Goal: Transaction & Acquisition: Purchase product/service

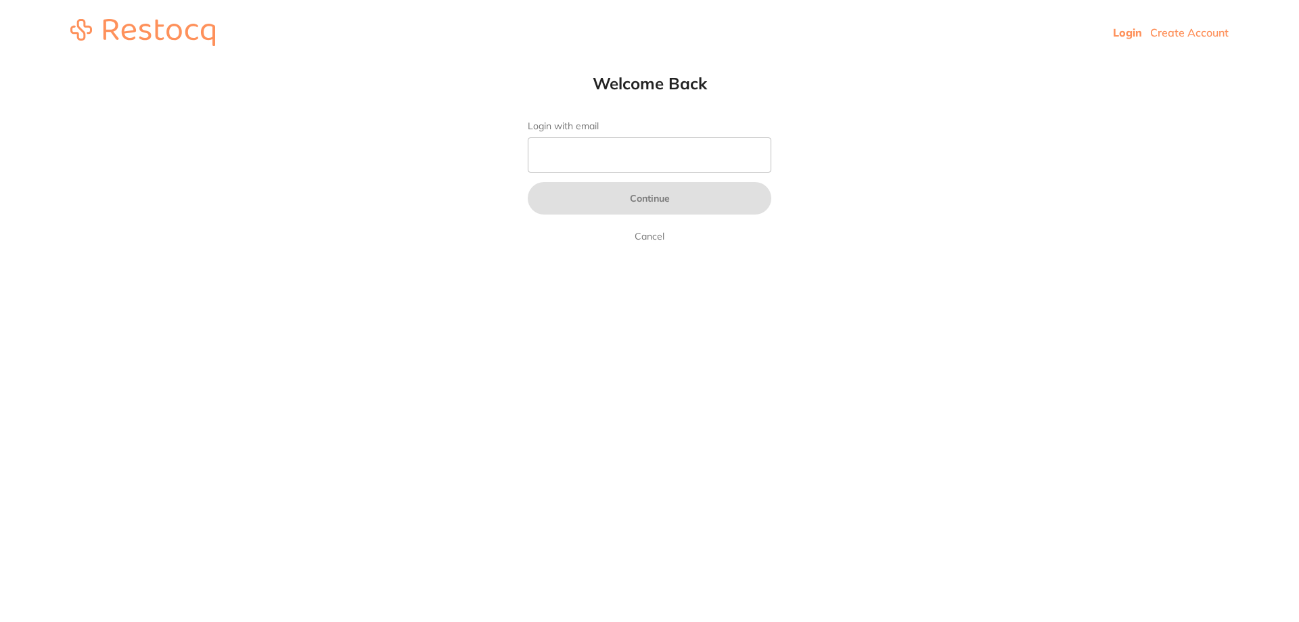
type input "[EMAIL_ADDRESS][DOMAIN_NAME]"
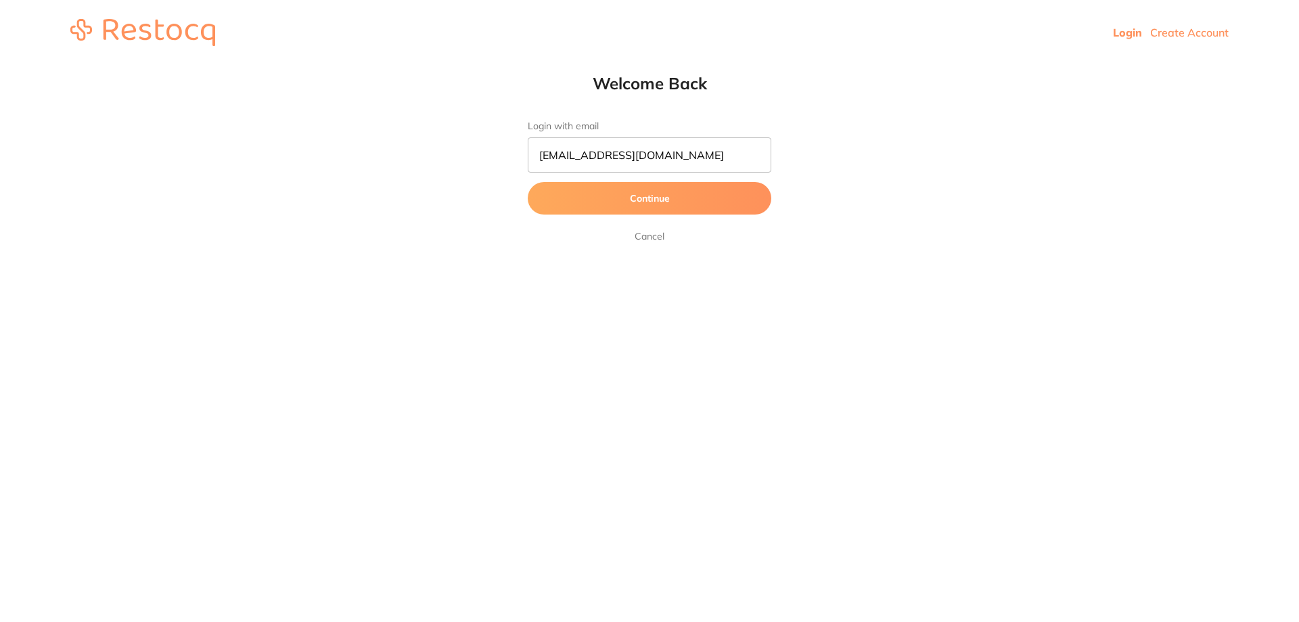
click at [584, 207] on button "Continue" at bounding box center [649, 198] width 243 height 32
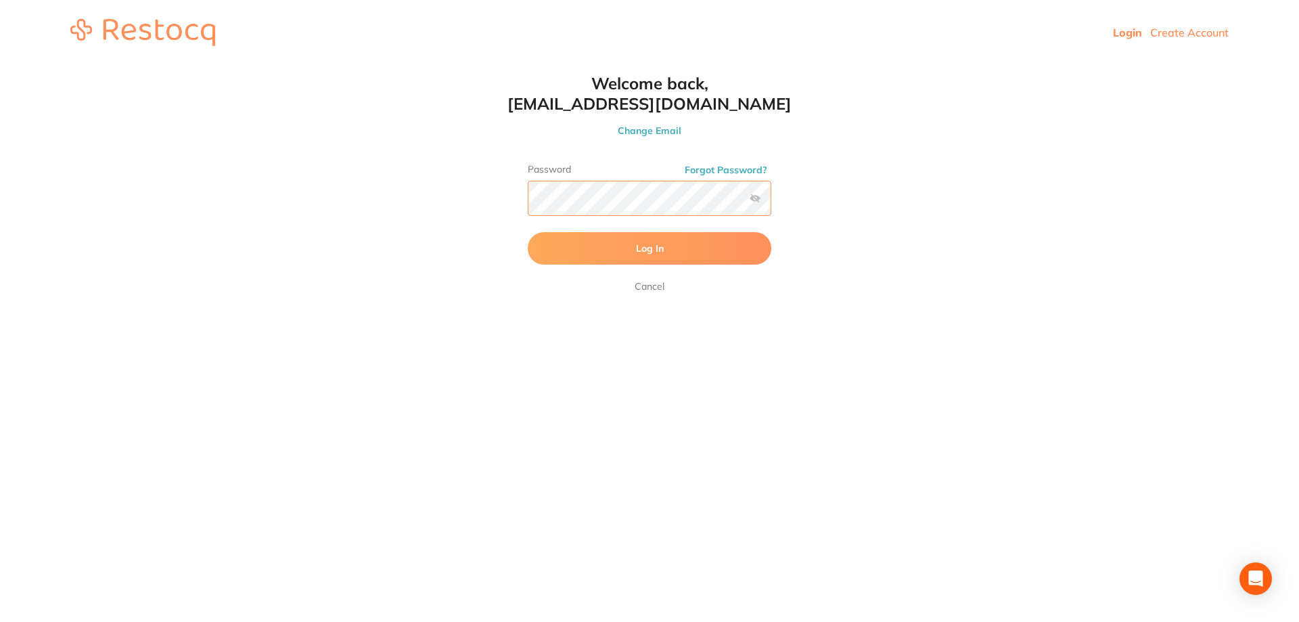
click at [528, 232] on button "Log In" at bounding box center [649, 248] width 243 height 32
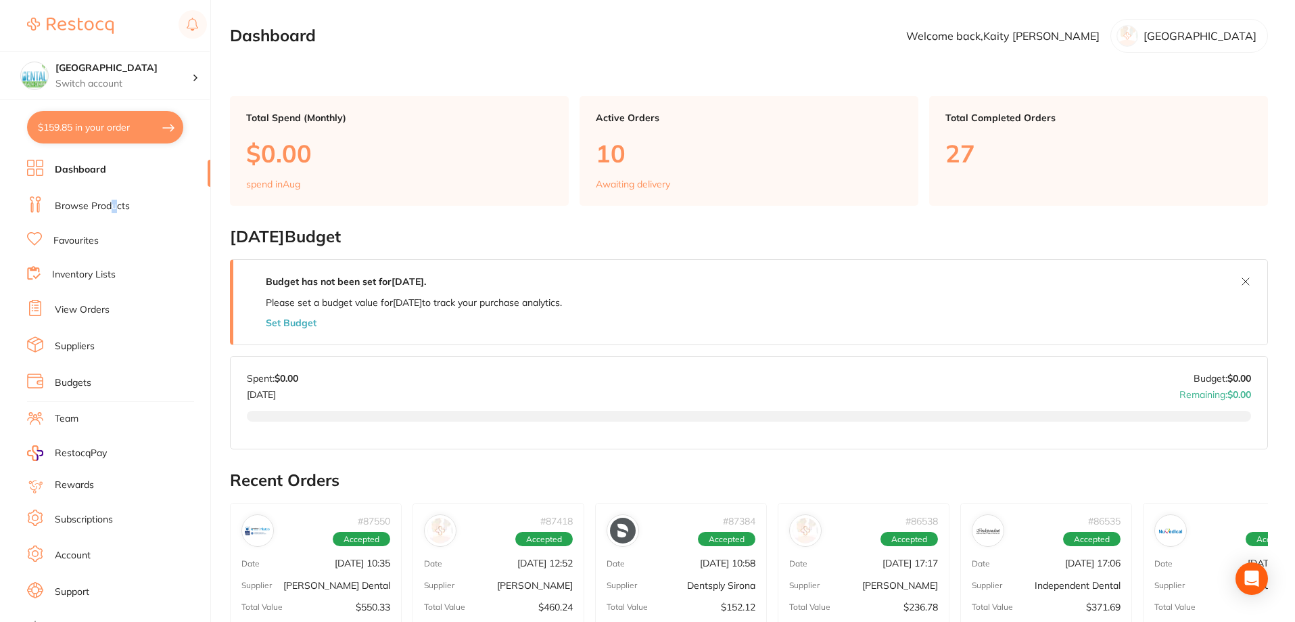
click at [112, 200] on li "Browse Products" at bounding box center [118, 206] width 183 height 20
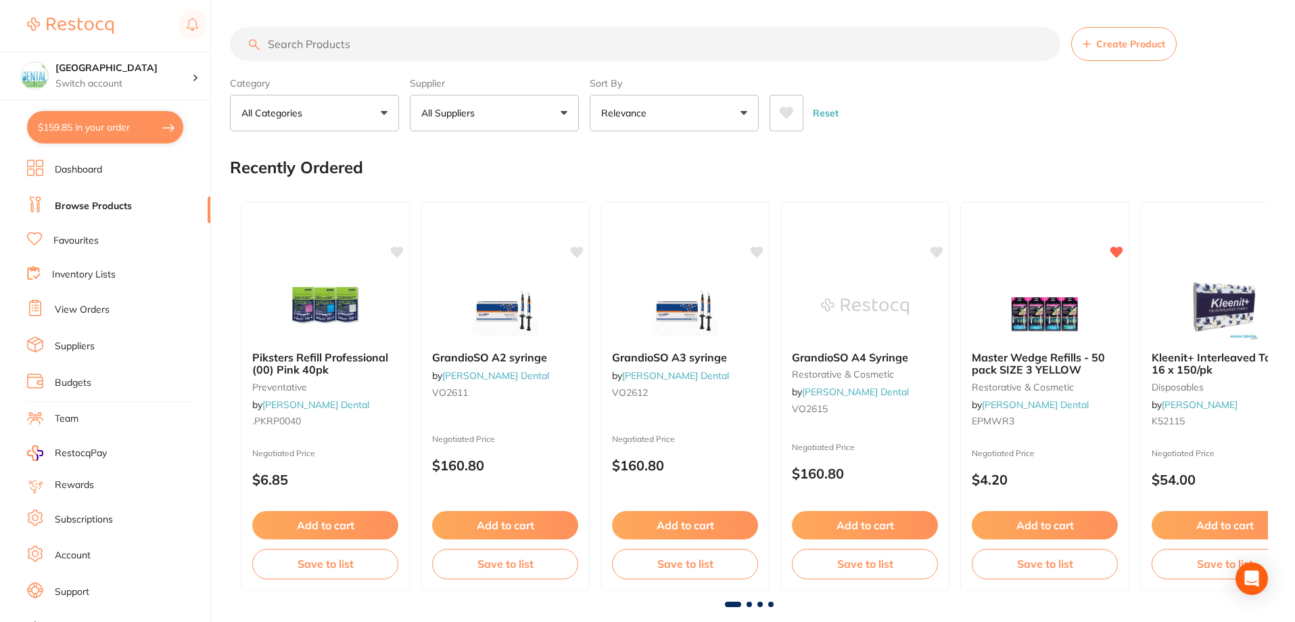
drag, startPoint x: 454, startPoint y: 110, endPoint x: 473, endPoint y: 158, distance: 51.9
click at [455, 110] on p "All Suppliers" at bounding box center [450, 113] width 59 height 14
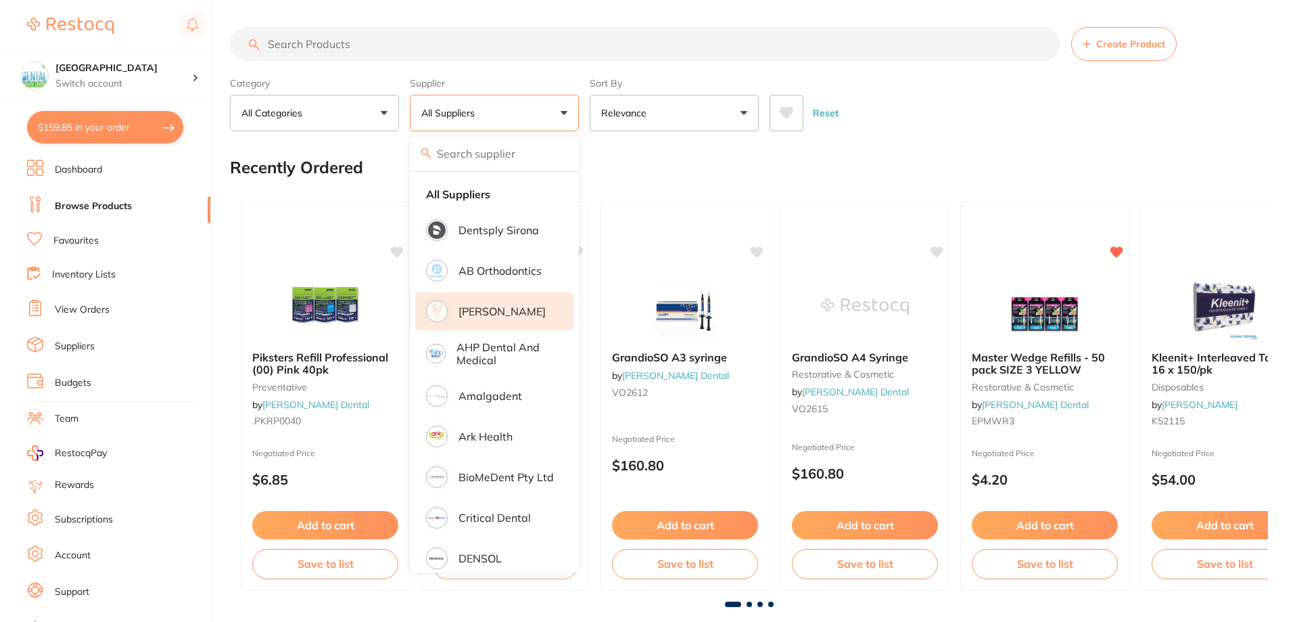
click at [490, 303] on li "[PERSON_NAME]" at bounding box center [494, 311] width 158 height 38
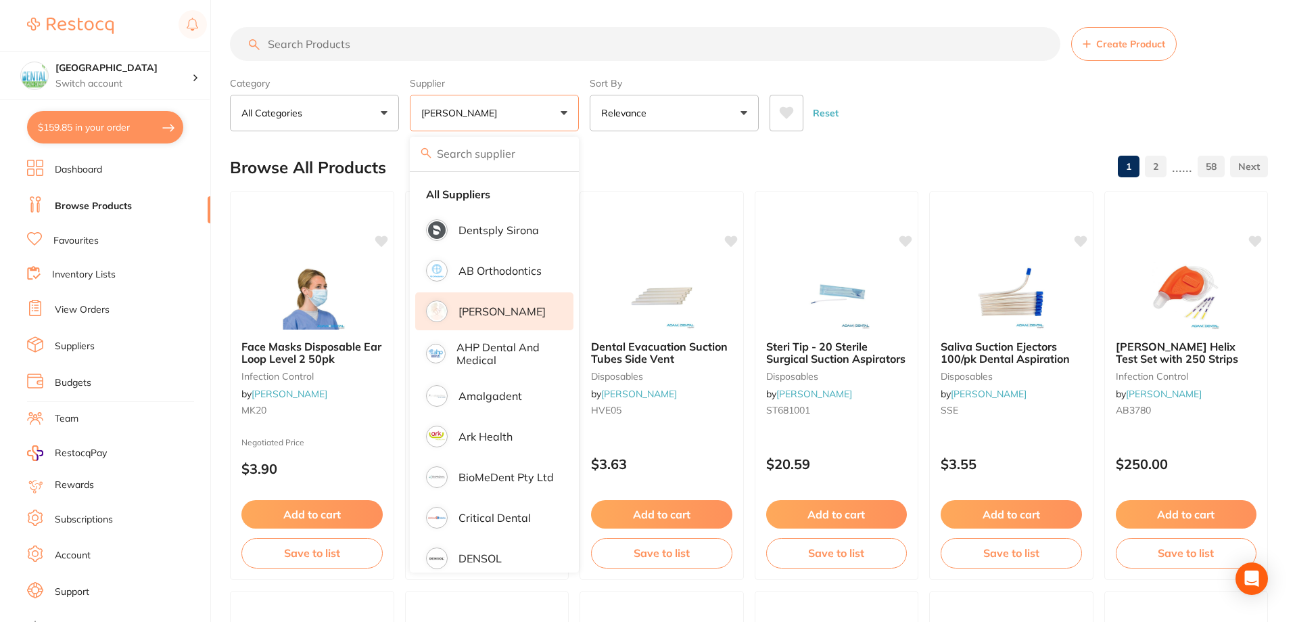
click at [411, 52] on input "search" at bounding box center [645, 44] width 831 height 34
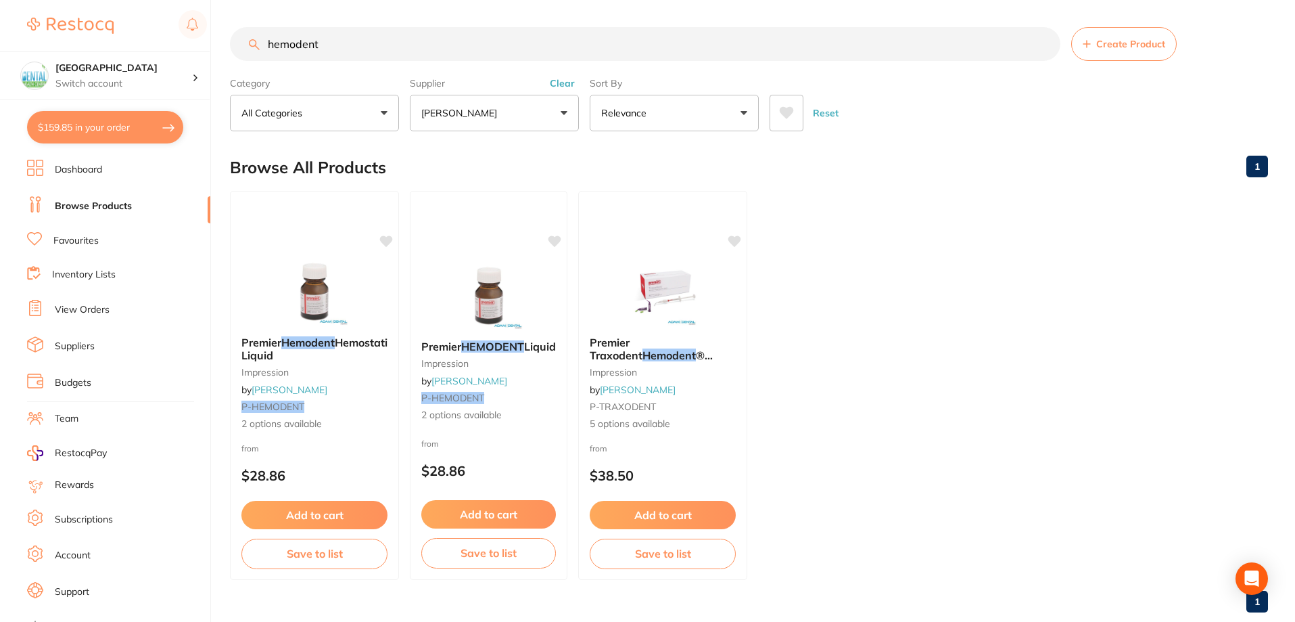
type input "hemodent"
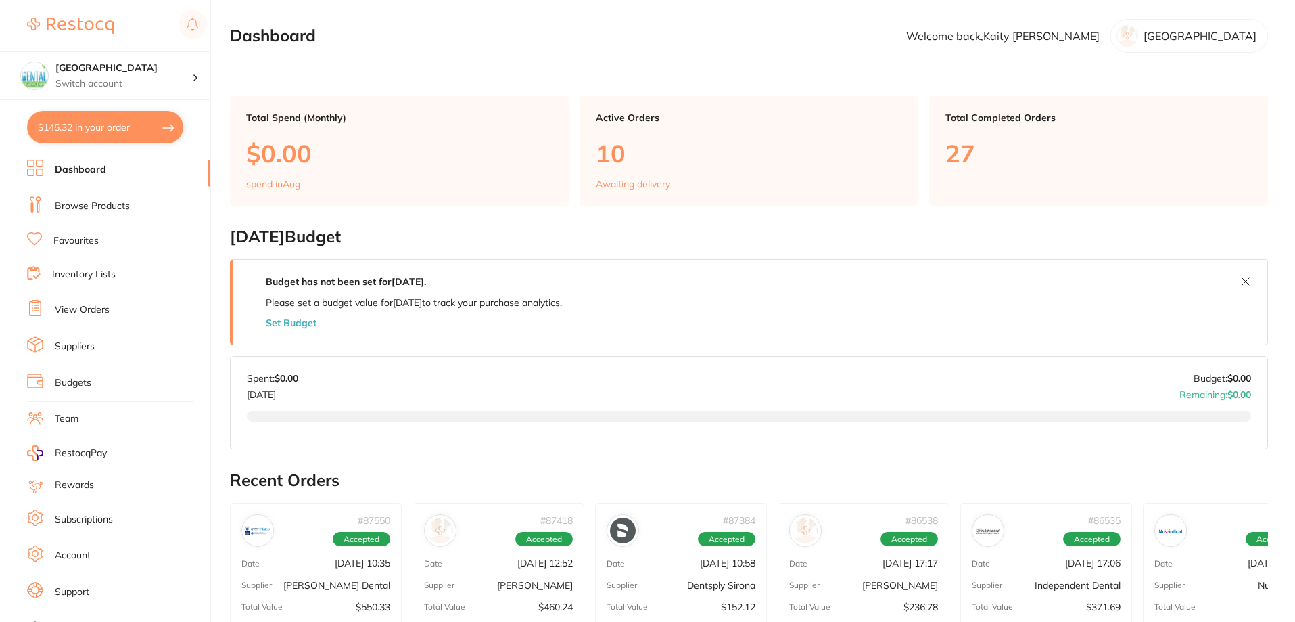
click at [95, 206] on link "Browse Products" at bounding box center [92, 207] width 75 height 14
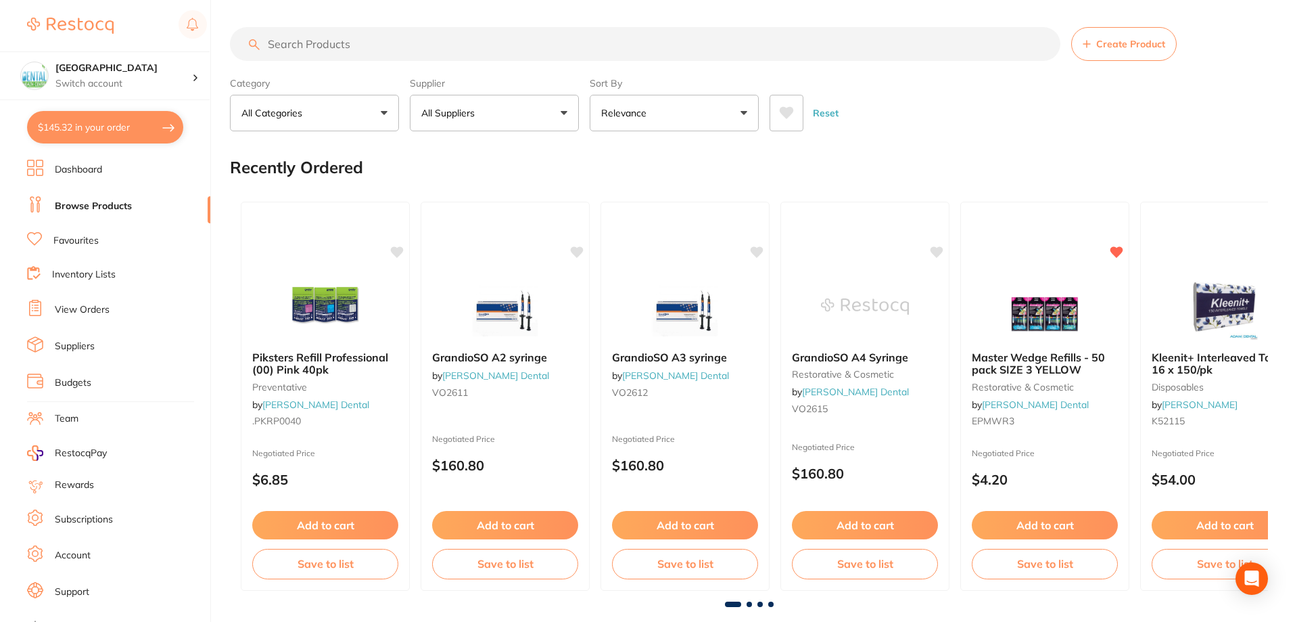
click at [463, 119] on p "All Suppliers" at bounding box center [450, 113] width 59 height 14
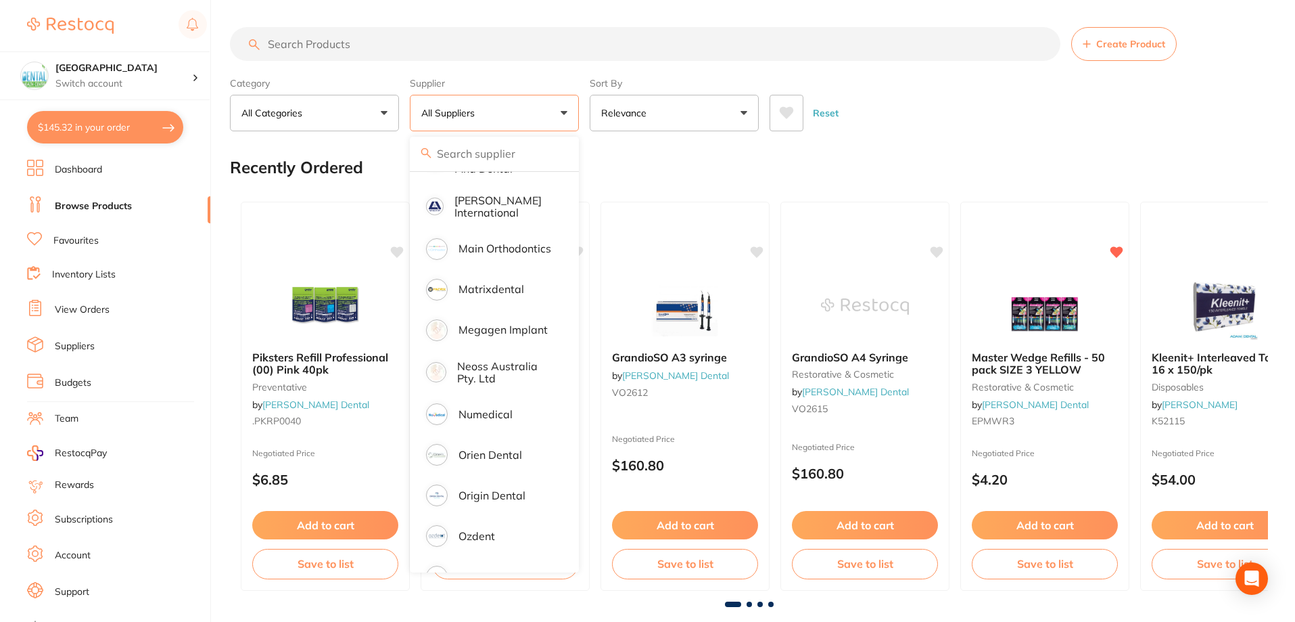
scroll to position [1082, 0]
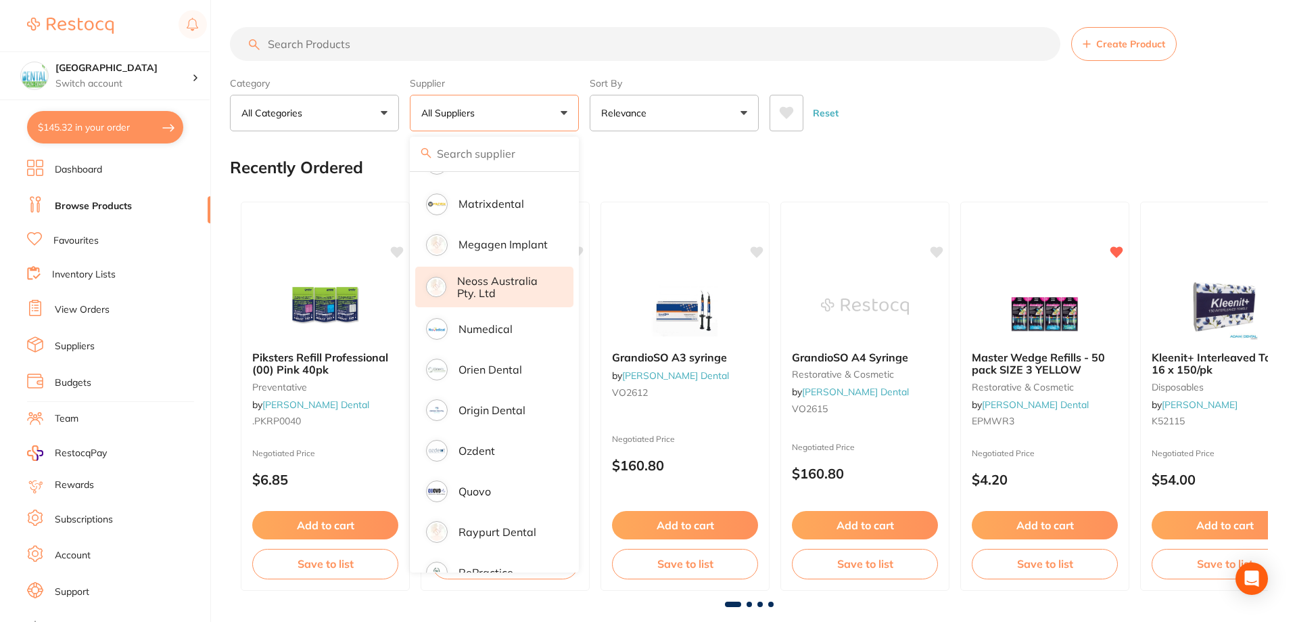
click at [482, 310] on li "Numedical" at bounding box center [494, 329] width 158 height 38
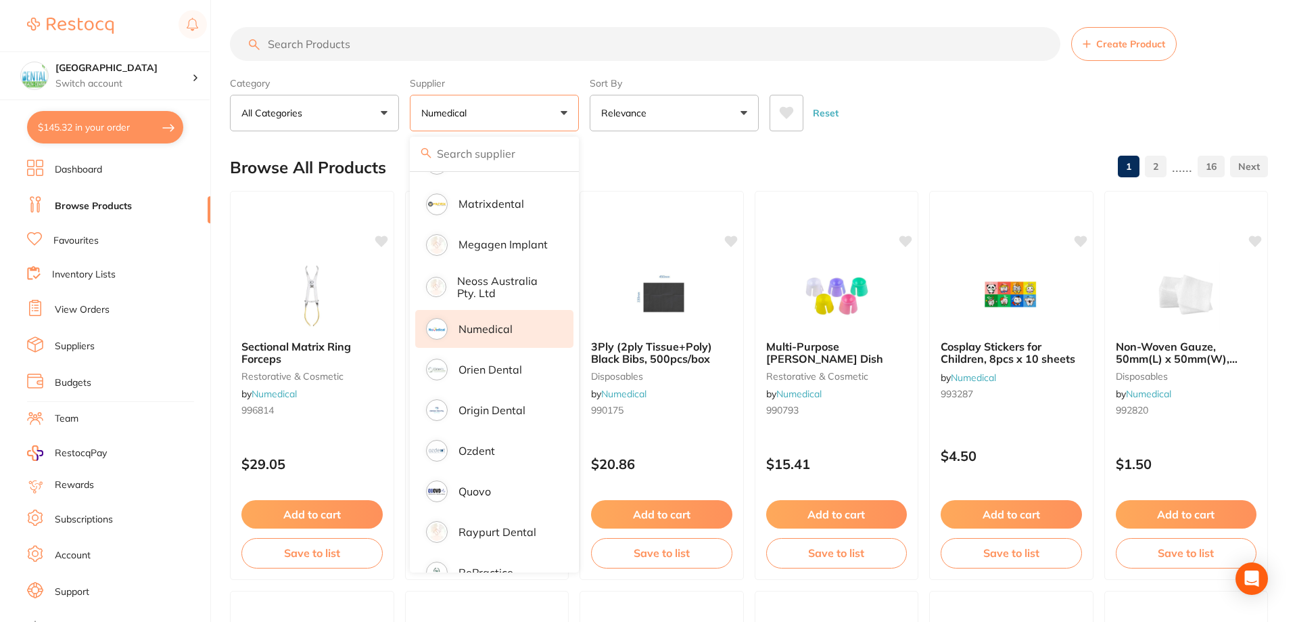
click at [442, 45] on input "search" at bounding box center [645, 44] width 831 height 34
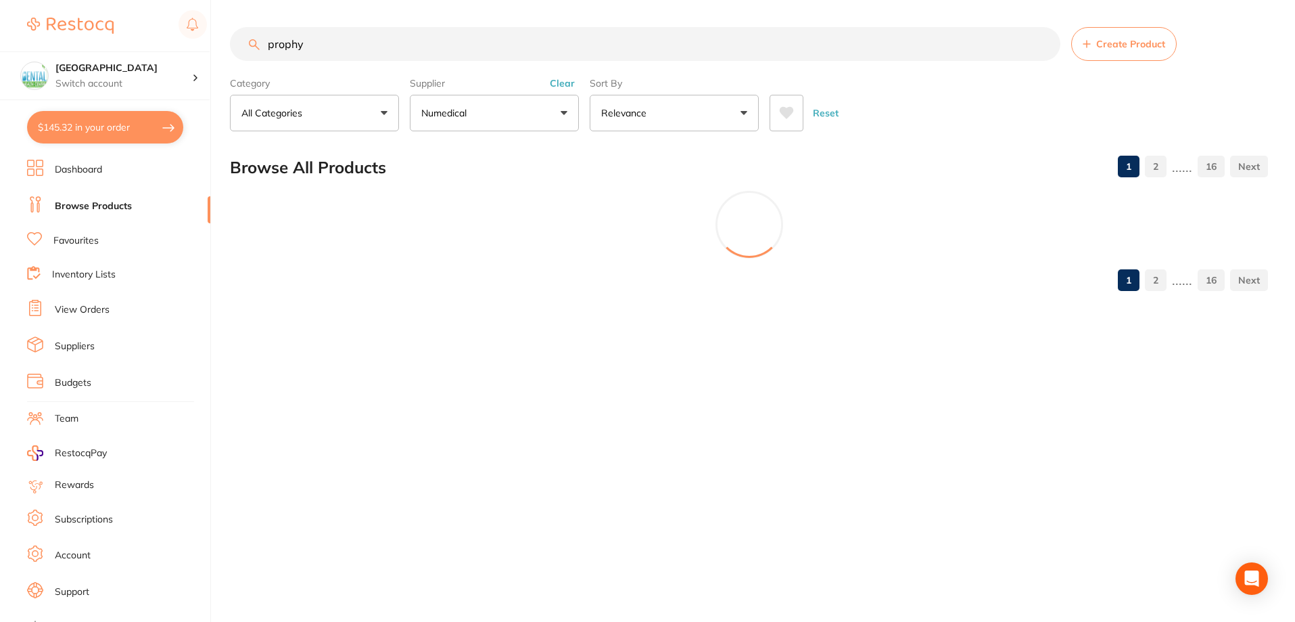
scroll to position [655, 0]
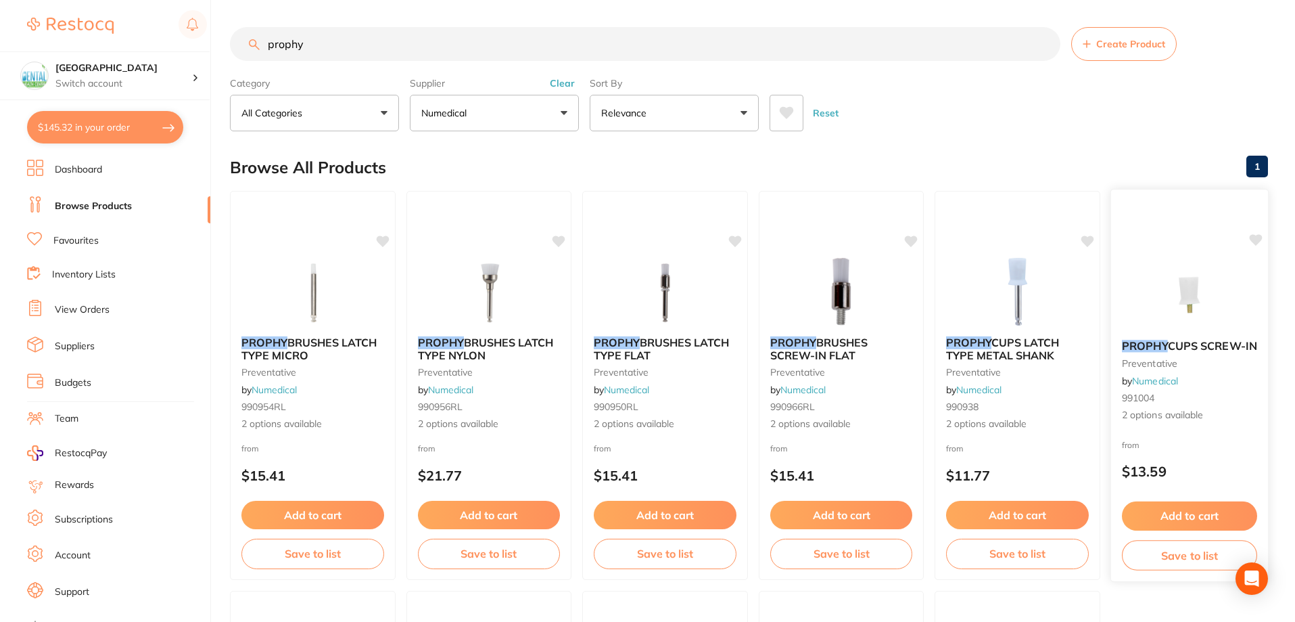
type input "prophy"
click at [1227, 308] on img at bounding box center [1189, 294] width 89 height 68
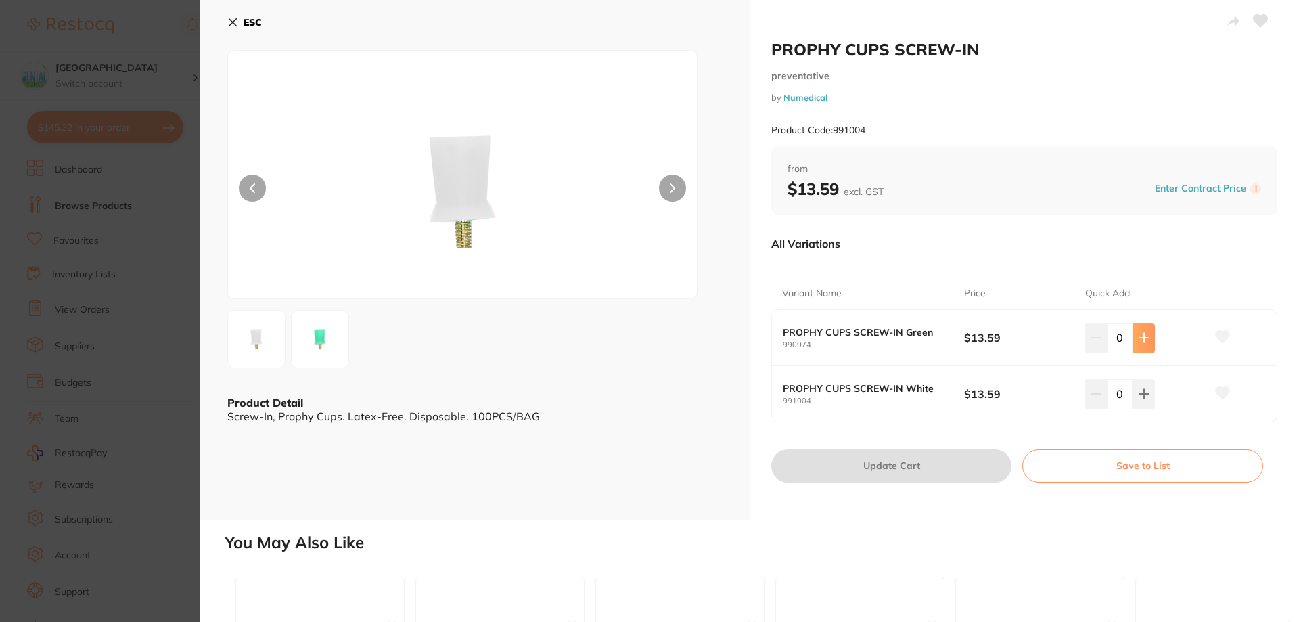
click at [1140, 333] on icon at bounding box center [1143, 337] width 11 height 11
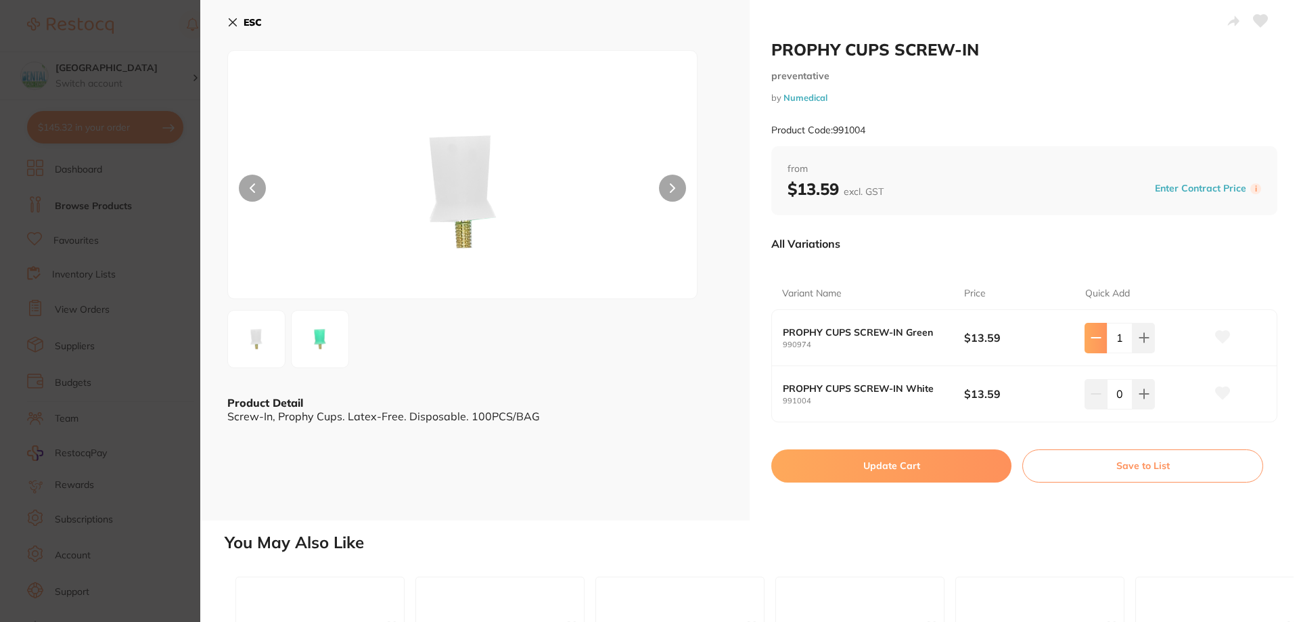
click at [1099, 344] on button at bounding box center [1095, 338] width 22 height 30
type input "0"
click at [1133, 352] on button at bounding box center [1143, 338] width 22 height 30
click at [1134, 352] on button at bounding box center [1143, 338] width 22 height 30
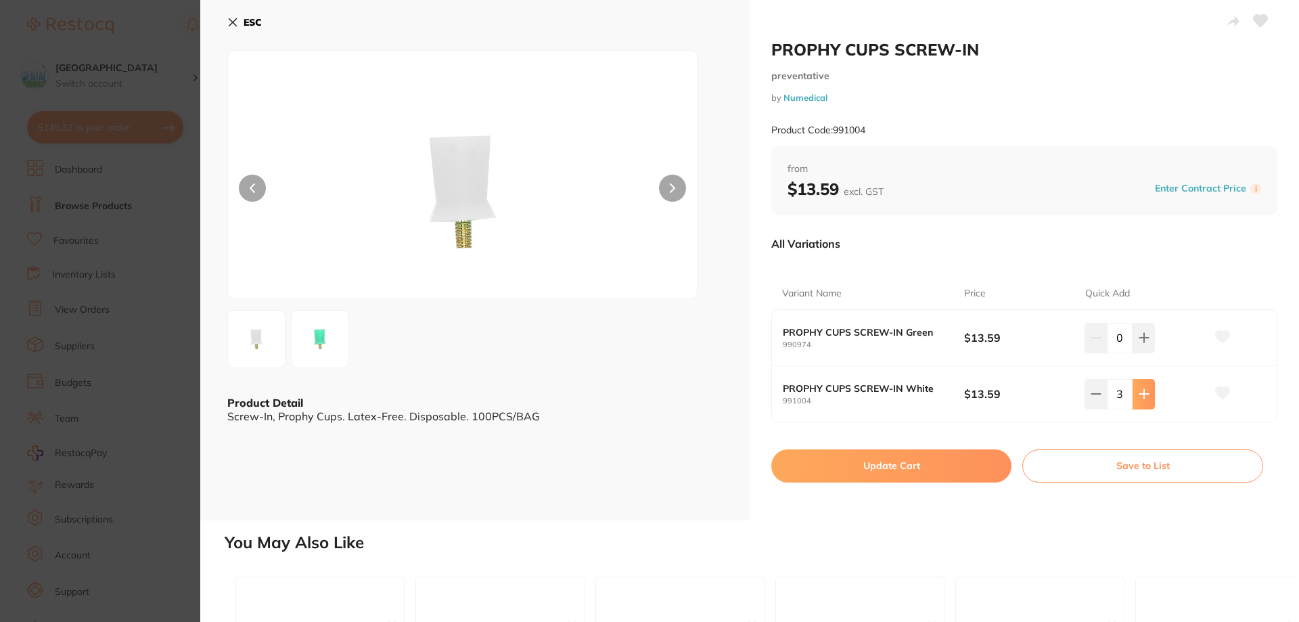
click at [1134, 352] on button at bounding box center [1143, 338] width 22 height 30
type input "4"
click at [954, 467] on button "Update Cart" at bounding box center [891, 465] width 240 height 32
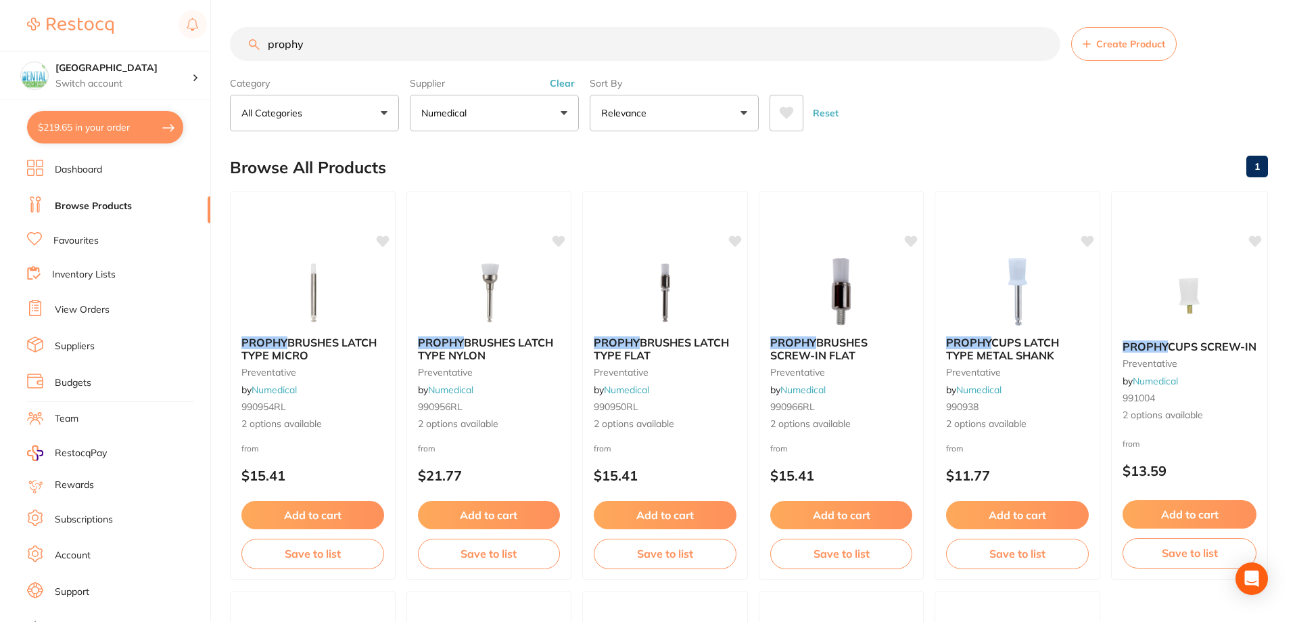
click at [152, 128] on button "$219.65 in your order" at bounding box center [105, 127] width 156 height 32
checkbox input "true"
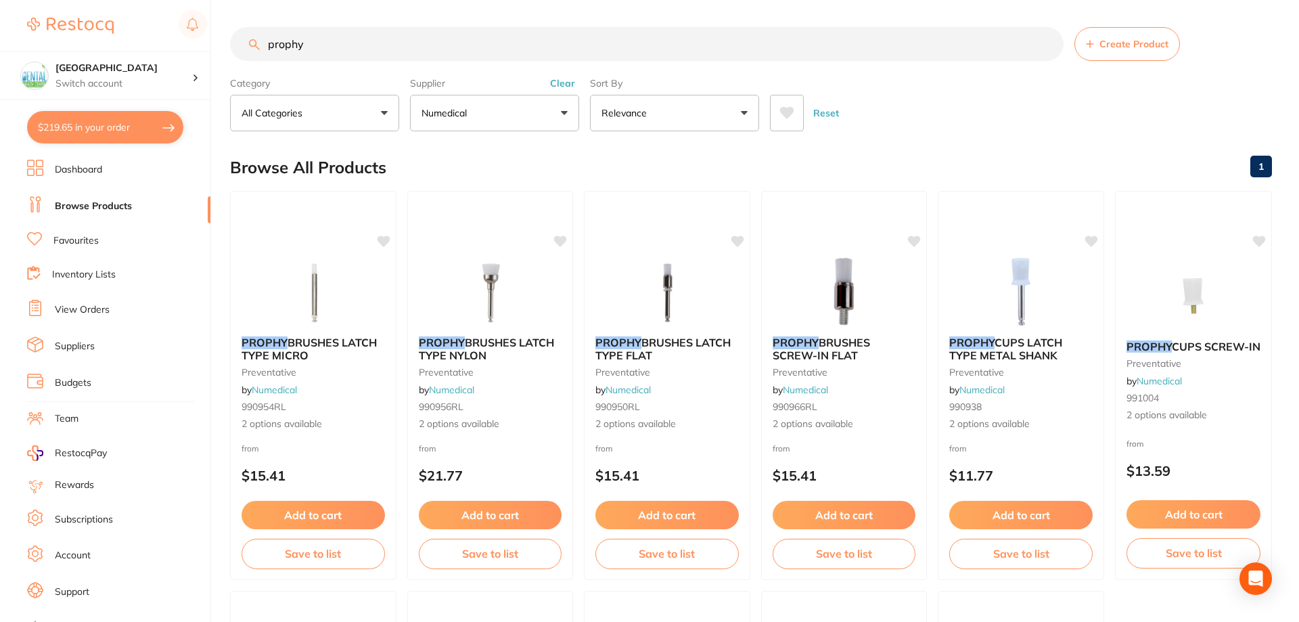
checkbox input "true"
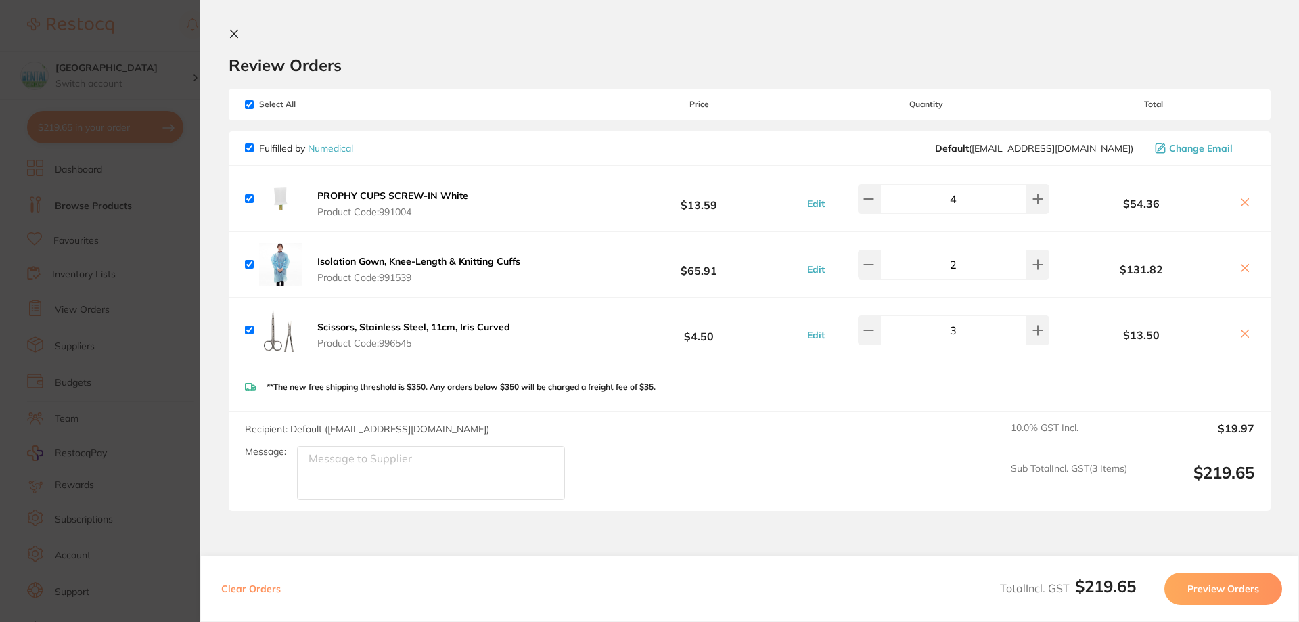
click at [148, 259] on section "Update RRP Set your pre negotiated price for this item. Item Agreed RRP (excl. …" at bounding box center [649, 311] width 1299 height 622
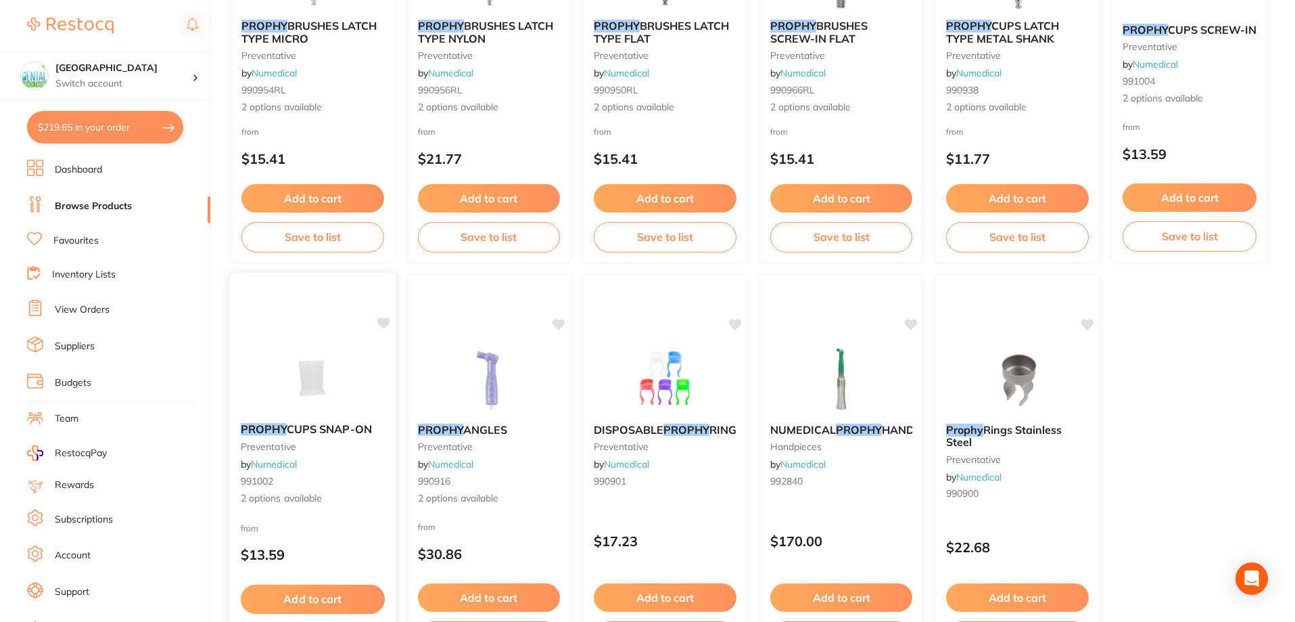
scroll to position [338, 0]
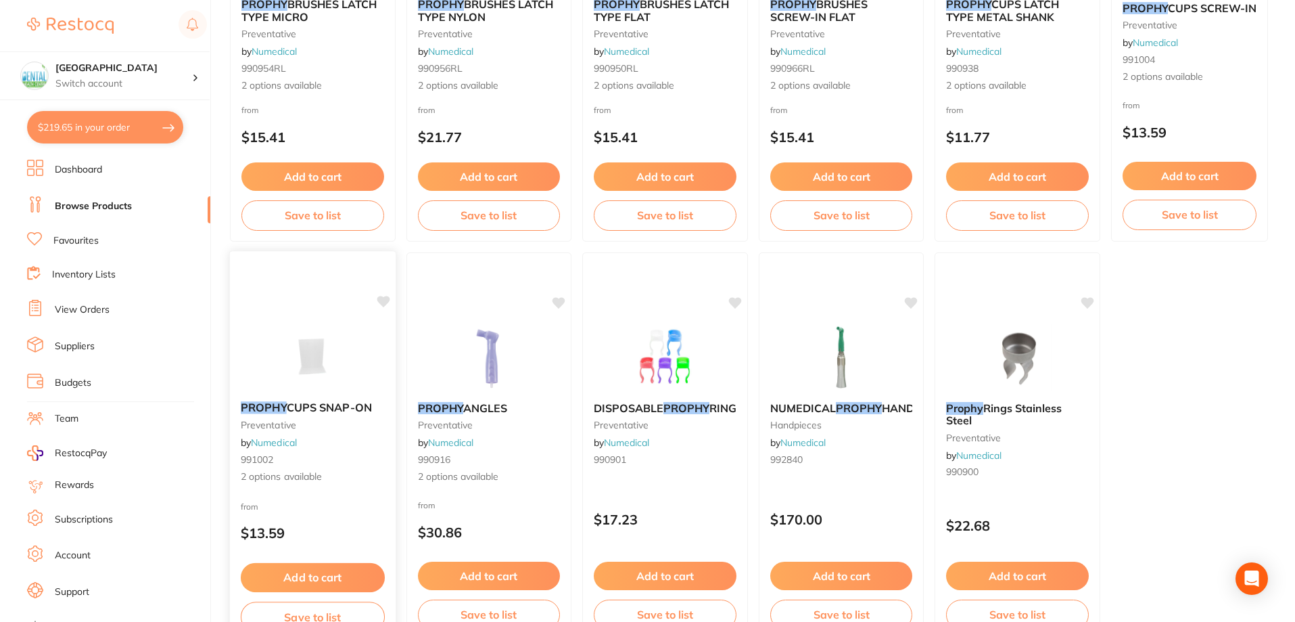
click at [308, 328] on img at bounding box center [313, 356] width 89 height 68
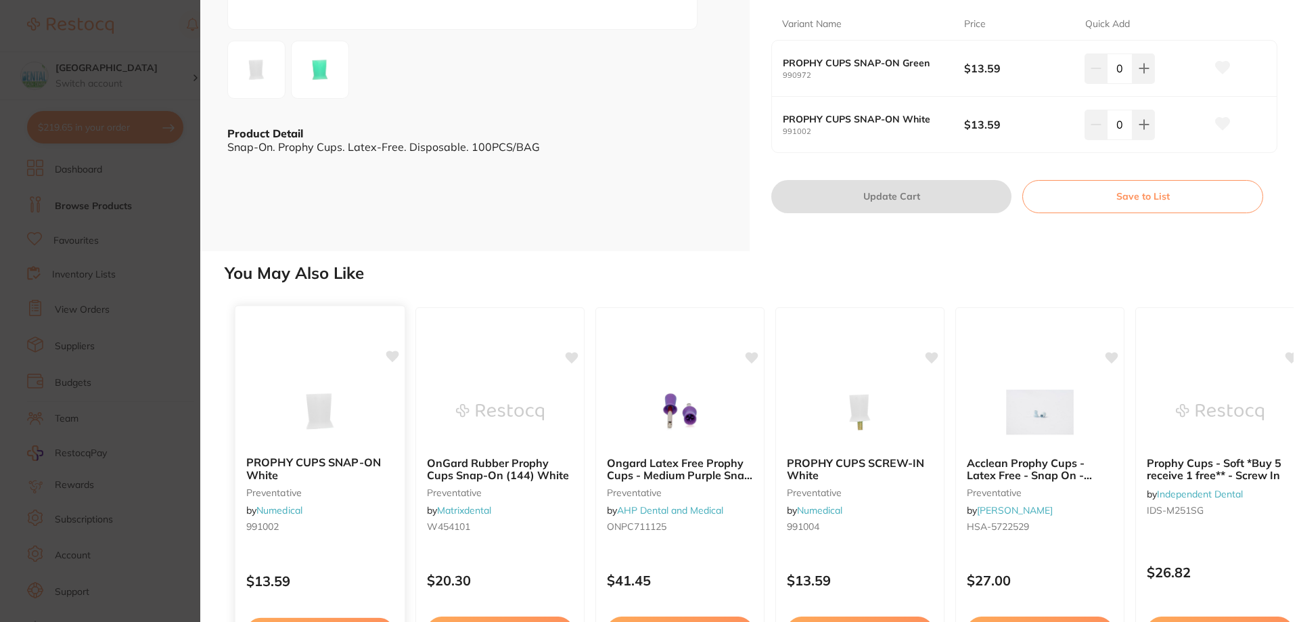
scroll to position [271, 0]
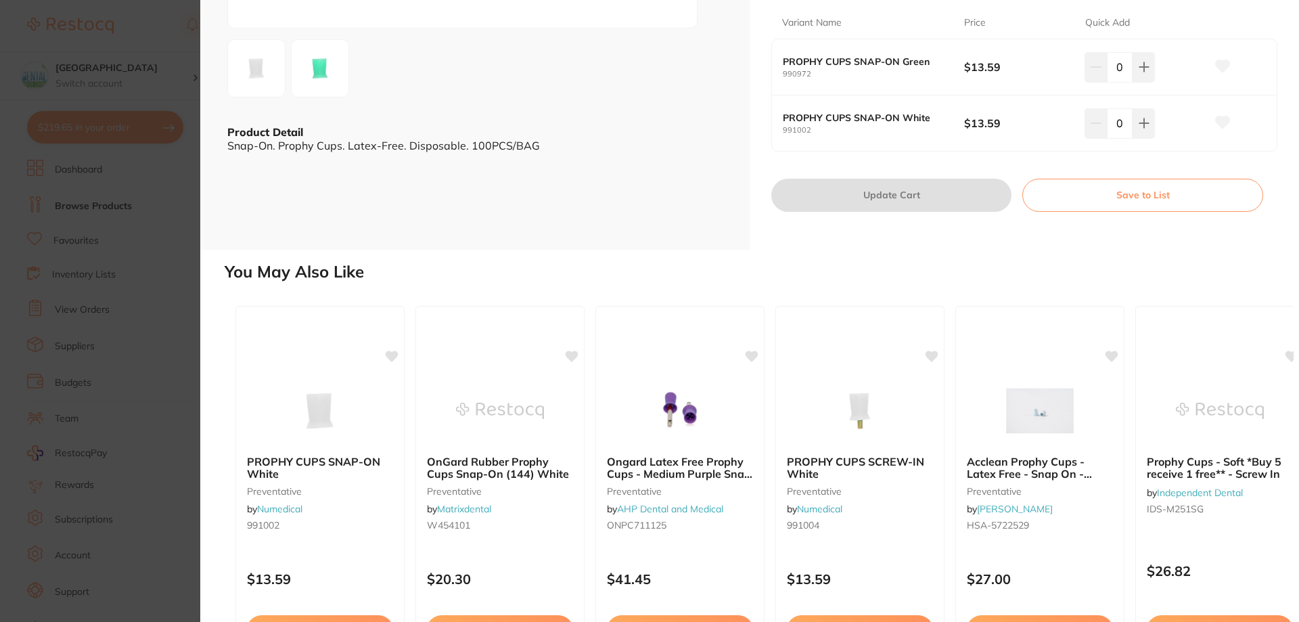
click at [112, 265] on section "PROPHY CUPS SNAP-ON preventative by Numedical Product Code: 991002 ESC Product …" at bounding box center [649, 311] width 1299 height 622
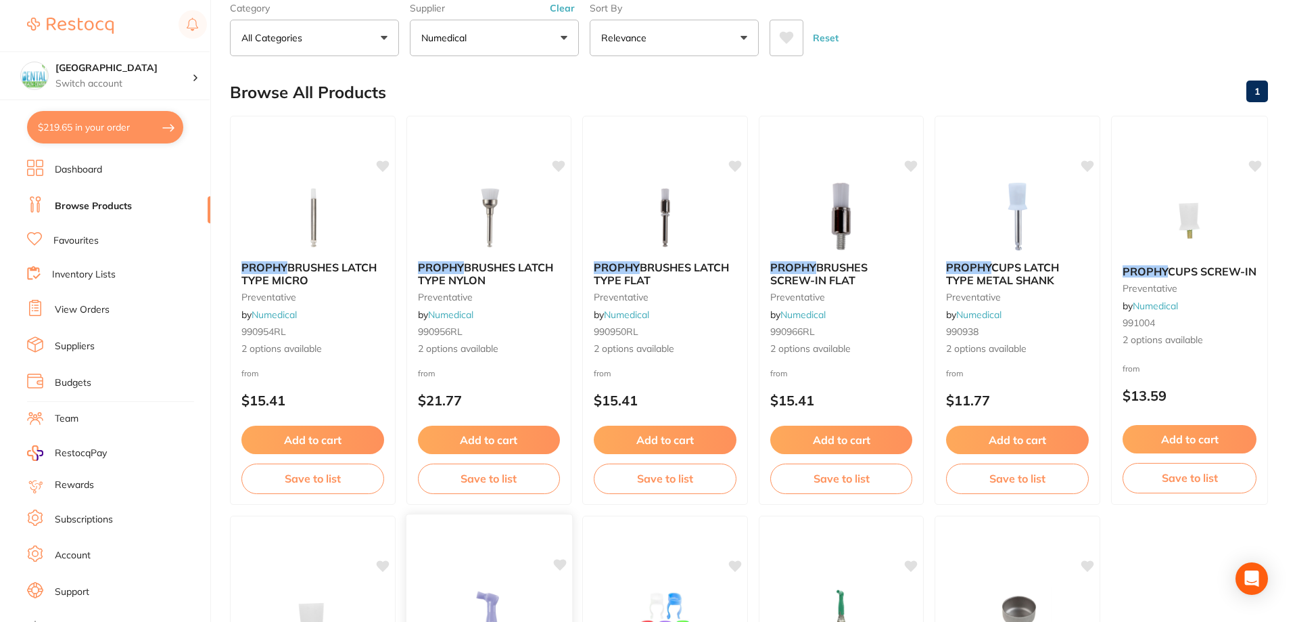
scroll to position [68, 0]
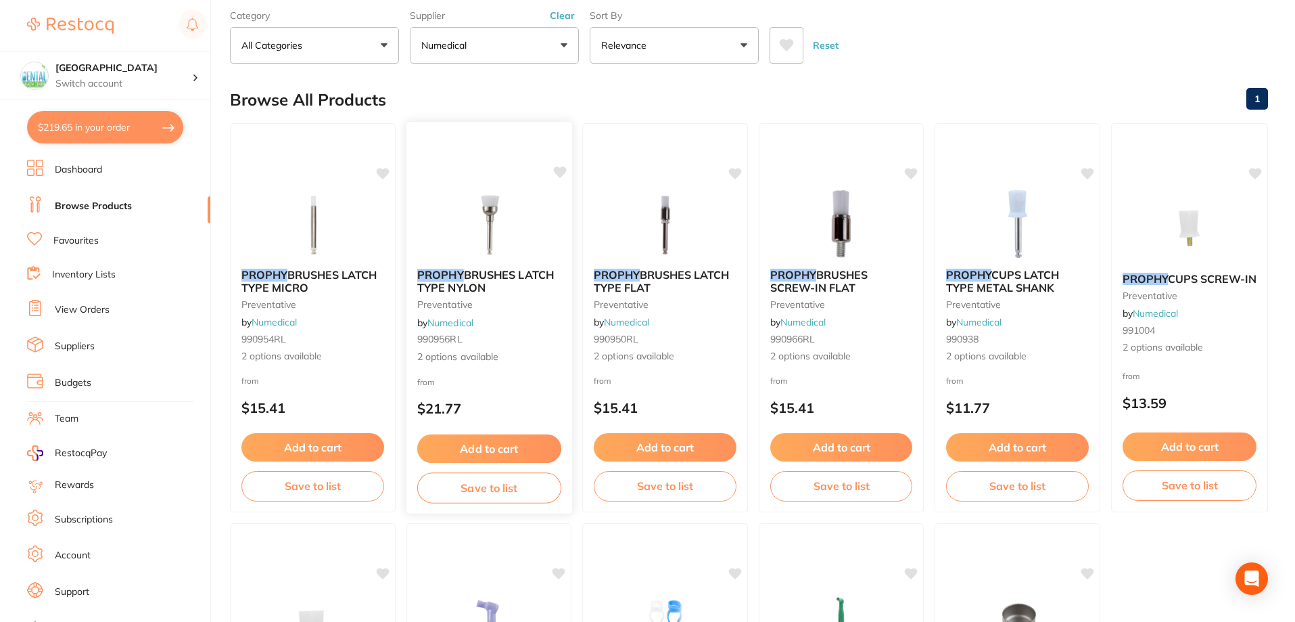
click at [532, 291] on b "PROPHY BRUSHES LATCH TYPE NYLON" at bounding box center [489, 281] width 144 height 25
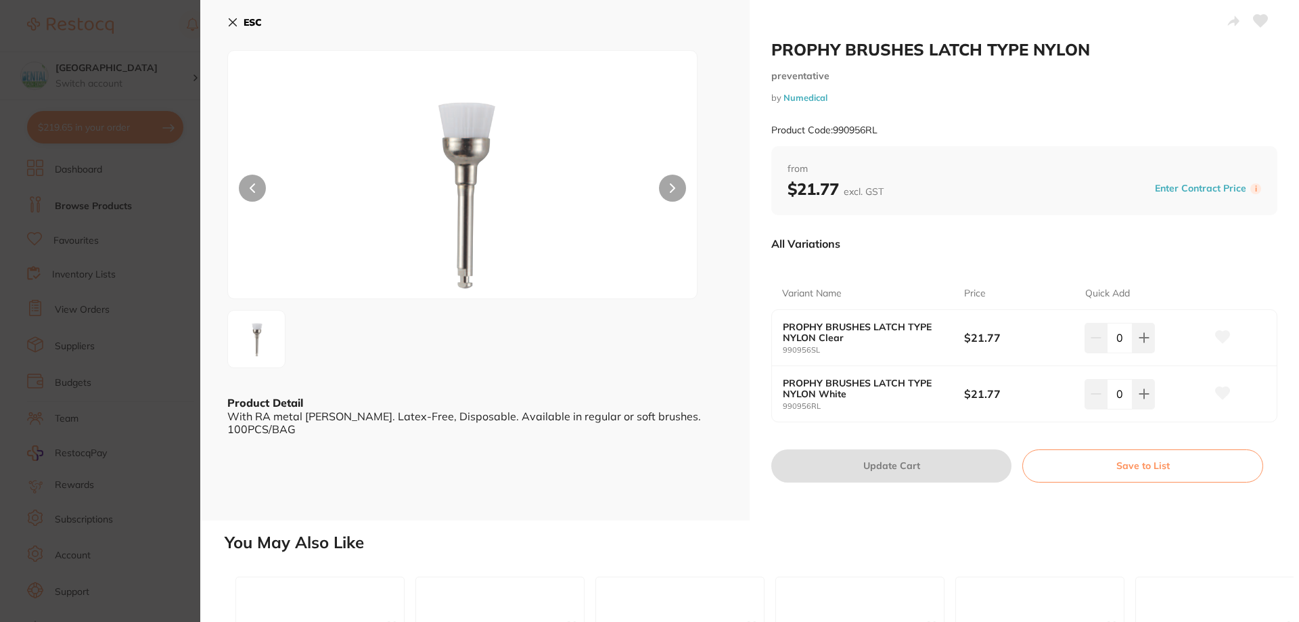
click at [45, 214] on section "PROPHY BRUSHES LATCH TYPE NYLON preventative by Numedical Product Code: 990956R…" at bounding box center [649, 311] width 1299 height 622
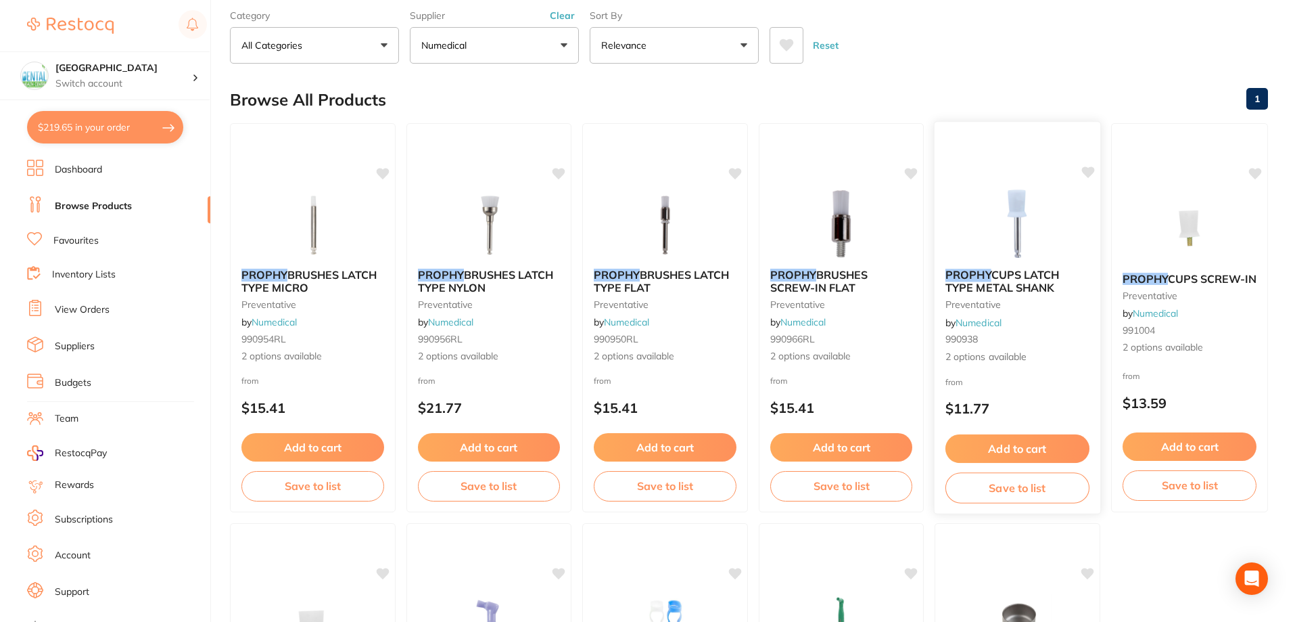
click at [1075, 262] on div "PROPHY CUPS LATCH TYPE METAL SHANK preventative by Numedical 990938 2 options a…" at bounding box center [1018, 316] width 166 height 117
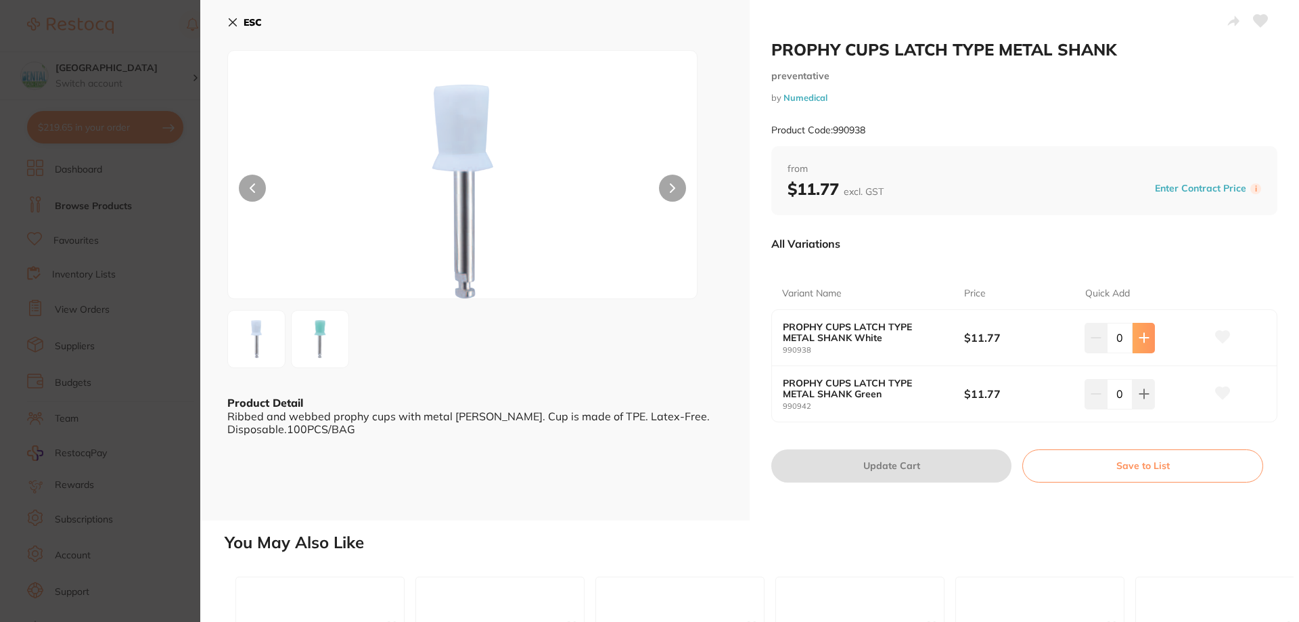
click at [1146, 341] on icon at bounding box center [1143, 337] width 11 height 11
type input "1"
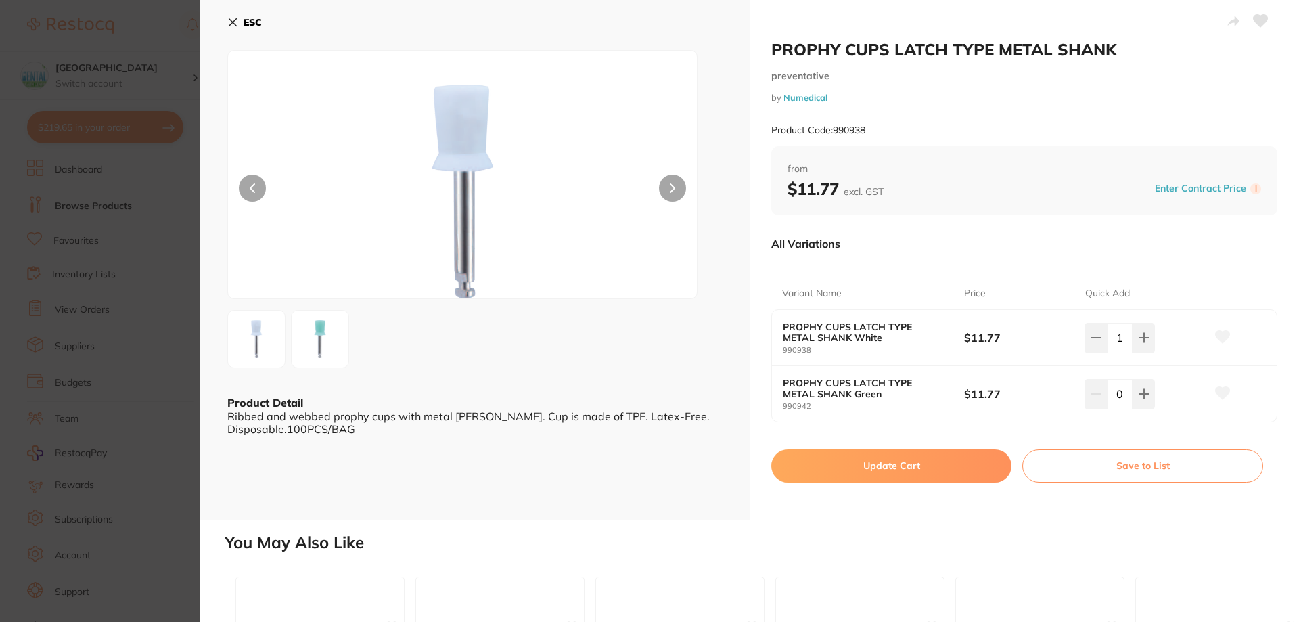
click at [885, 463] on button "Update Cart" at bounding box center [891, 465] width 240 height 32
checkbox input "false"
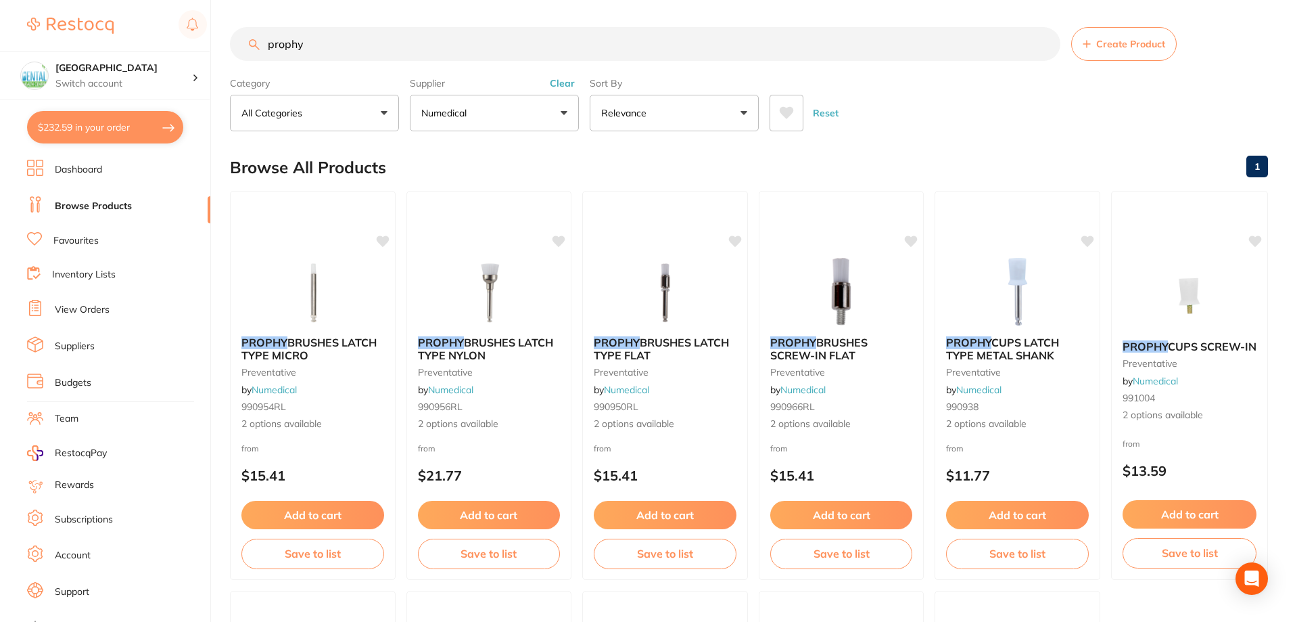
click at [348, 55] on input "prophy" at bounding box center [645, 44] width 831 height 34
drag, startPoint x: 367, startPoint y: 37, endPoint x: 306, endPoint y: 53, distance: 63.0
click at [308, 53] on input "prophy" at bounding box center [645, 44] width 831 height 34
click at [513, 114] on button "Numedical" at bounding box center [494, 113] width 169 height 37
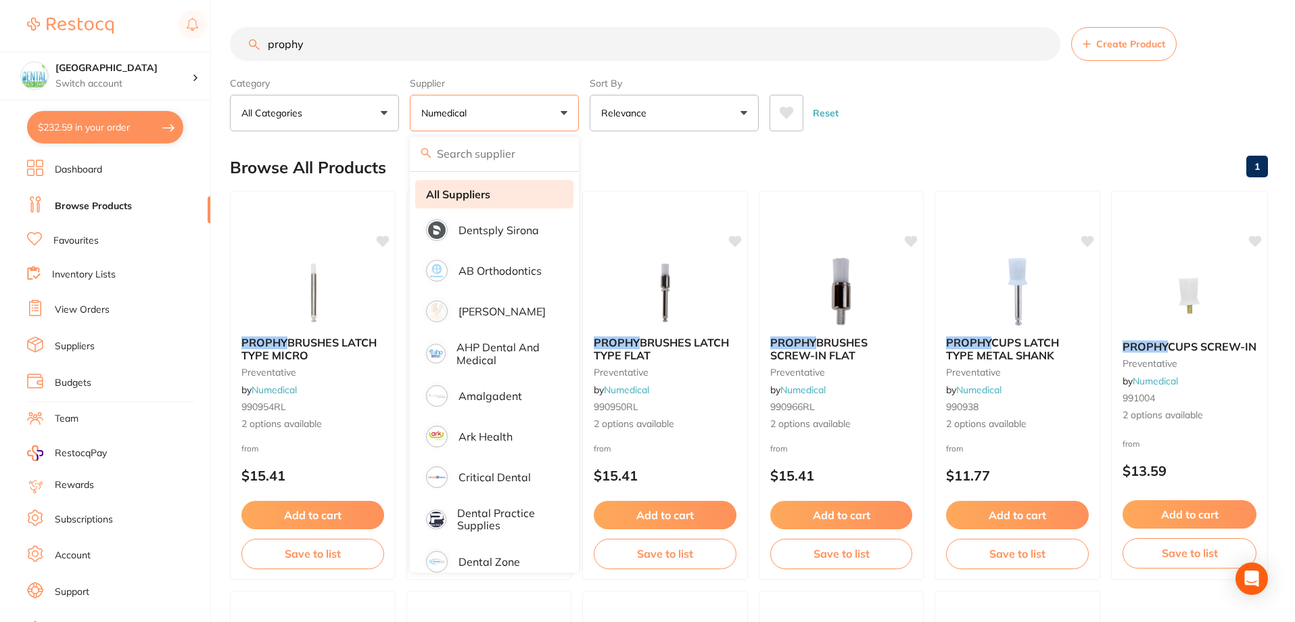
click at [471, 188] on strong "All Suppliers" at bounding box center [458, 194] width 64 height 12
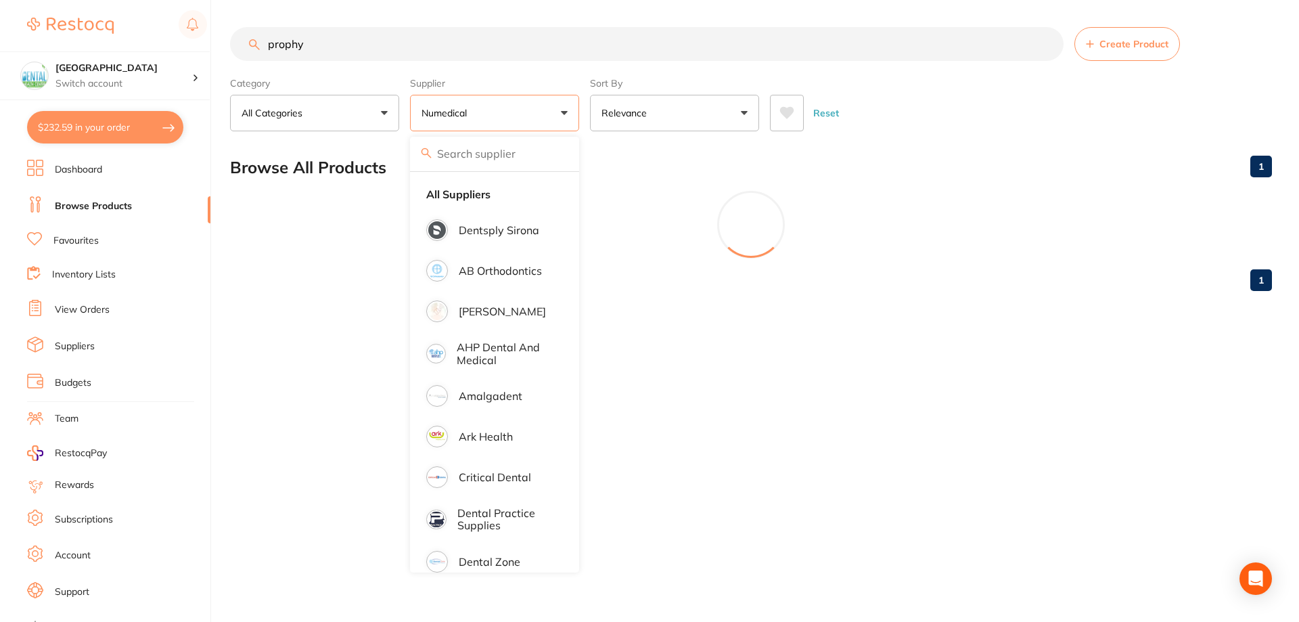
click at [365, 30] on main "prophy Create Product Category All Categories All Categories handpieces prevent…" at bounding box center [764, 164] width 1069 height 329
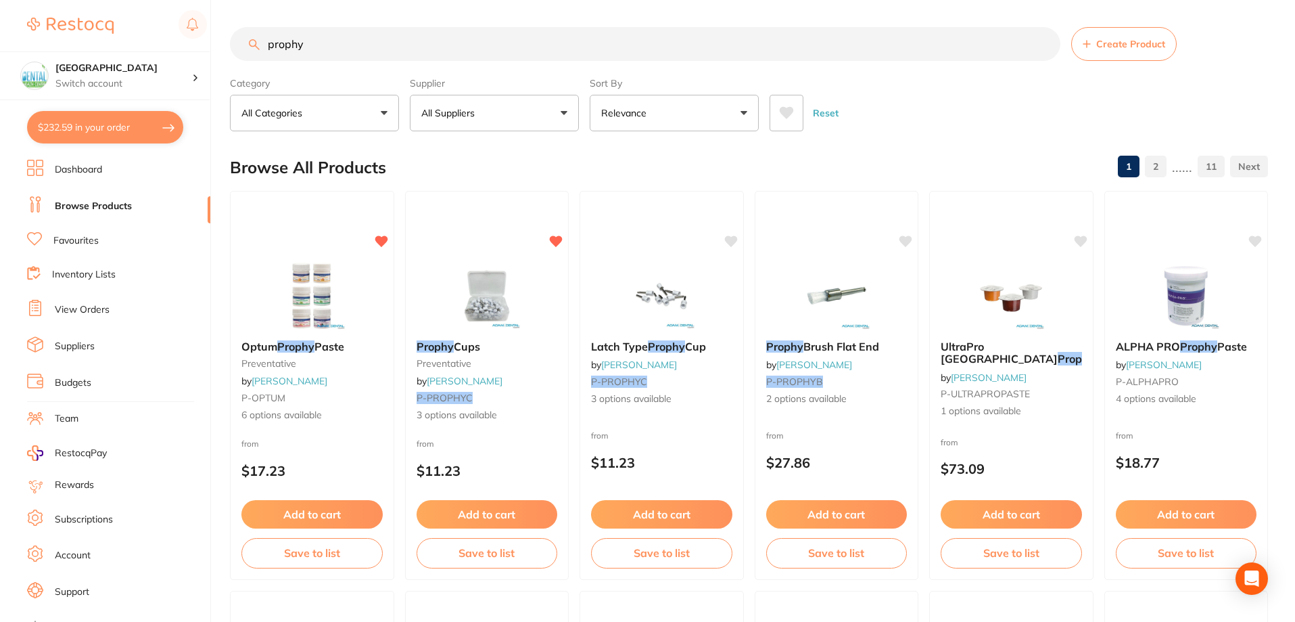
drag, startPoint x: 360, startPoint y: 41, endPoint x: 223, endPoint y: 57, distance: 138.3
click at [224, 57] on div "$232.59 Dental Health Centre Switch account Dental Health Centre $232.59 in you…" at bounding box center [647, 311] width 1295 height 622
paste input "rafting"
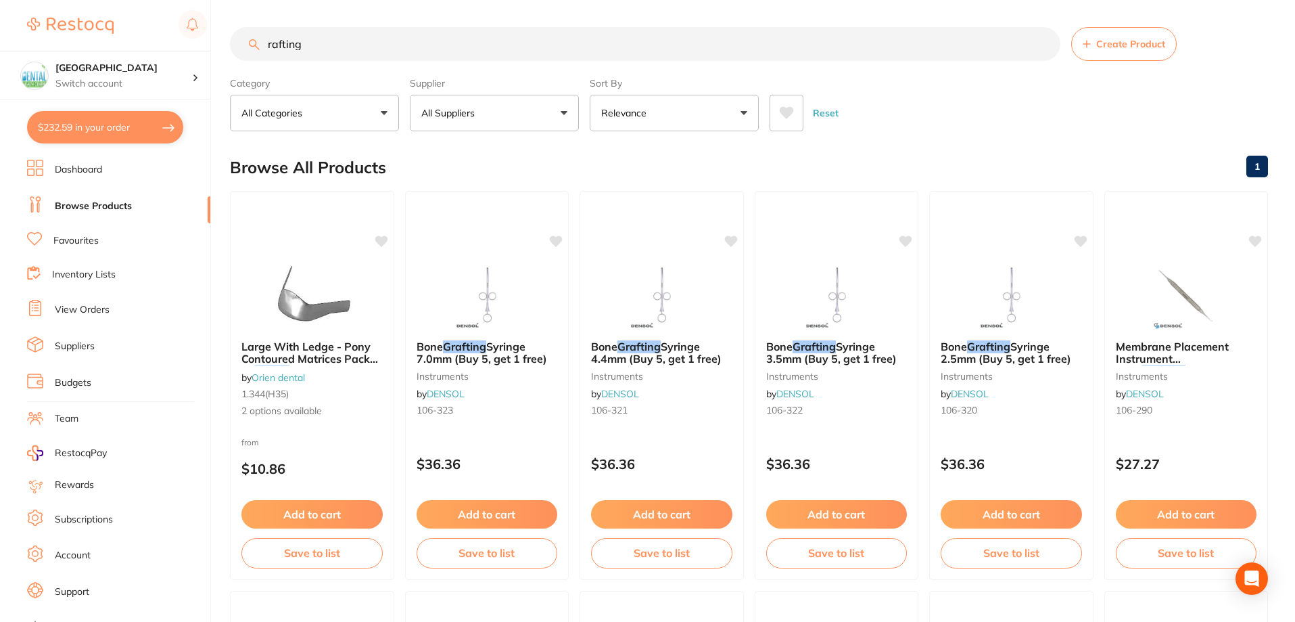
click at [270, 46] on input "rafting" at bounding box center [645, 44] width 831 height 34
click at [265, 43] on input "rafting" at bounding box center [645, 44] width 831 height 34
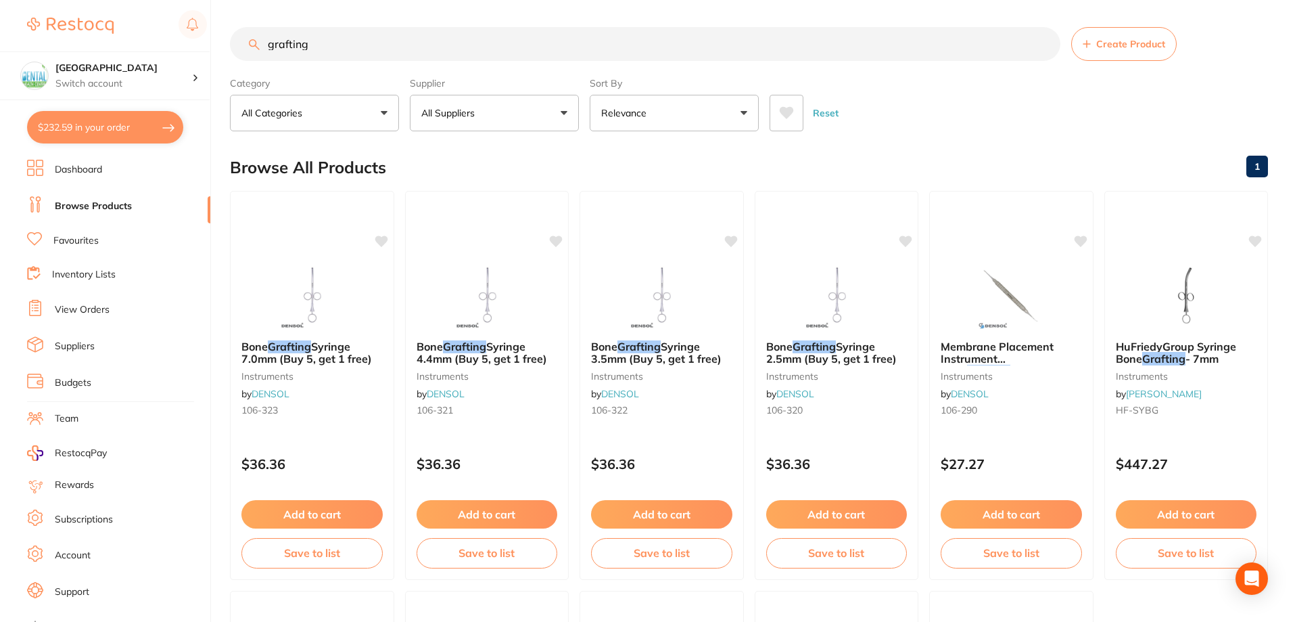
type input "grafting"
click at [988, 115] on div "Reset" at bounding box center [1014, 107] width 488 height 47
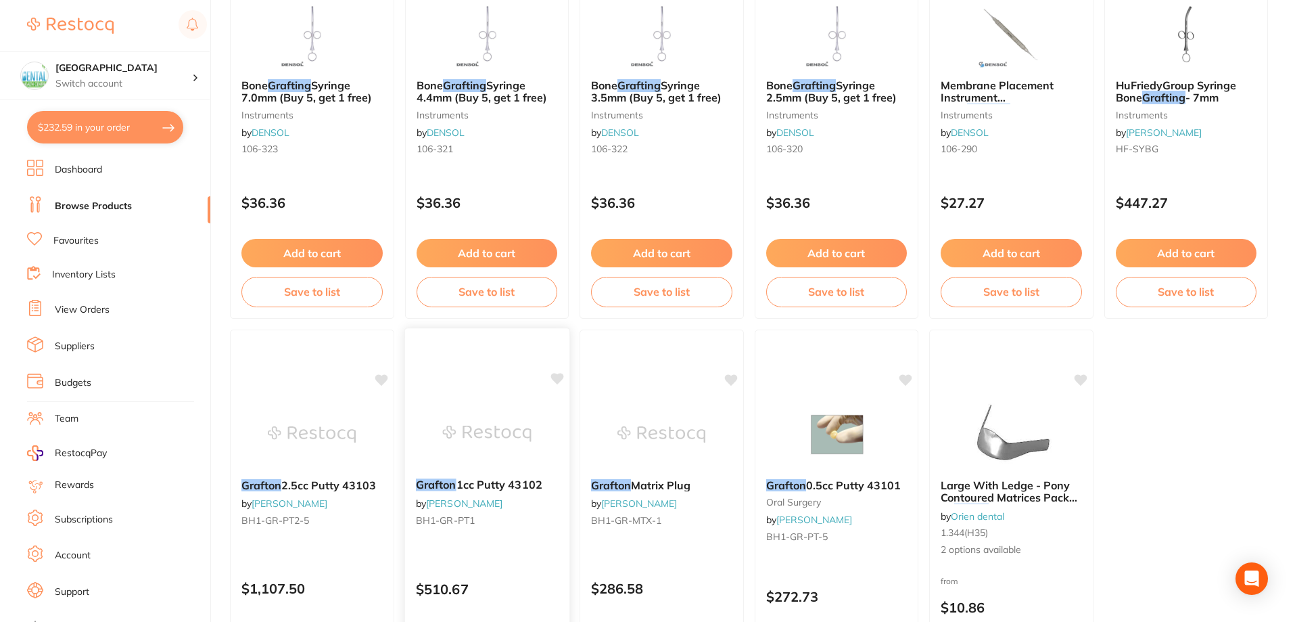
scroll to position [428, 0]
